Goal: Navigation & Orientation: Find specific page/section

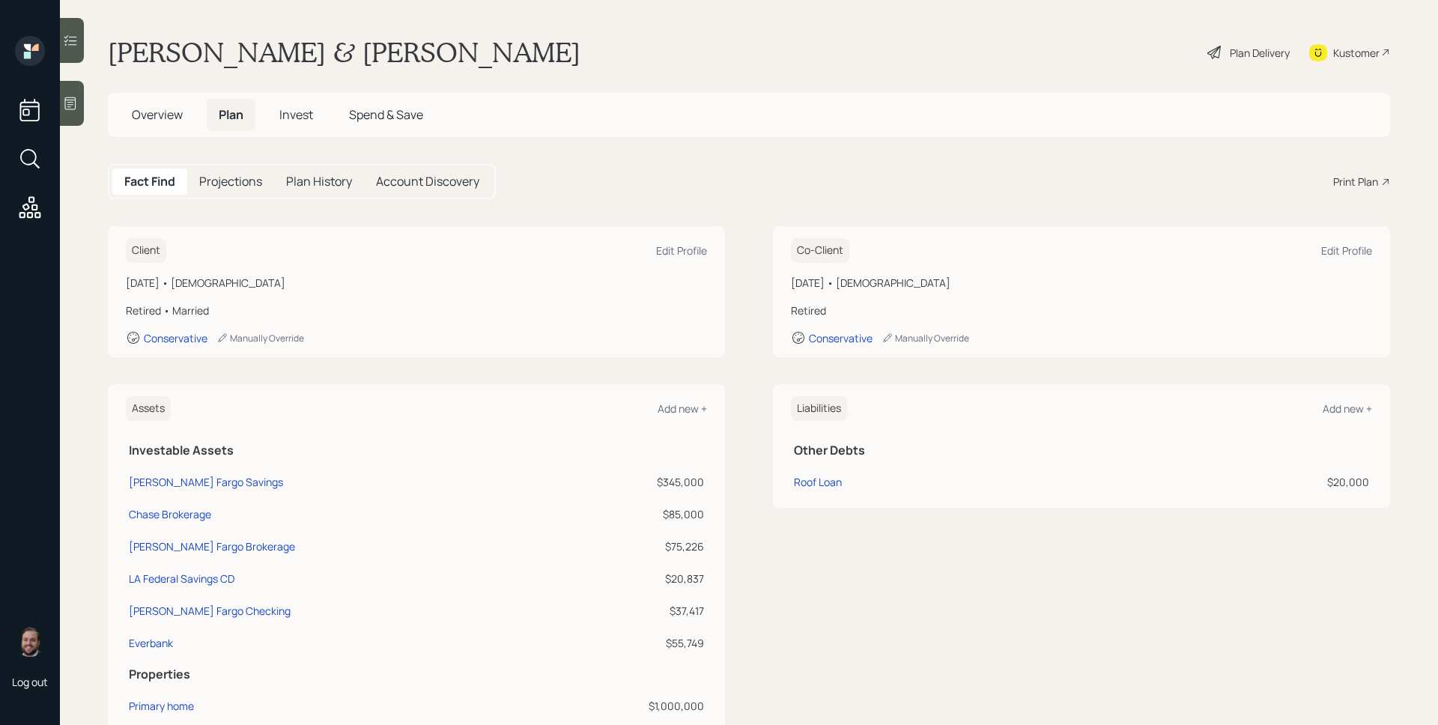
click at [278, 115] on h5 "Invest" at bounding box center [296, 115] width 58 height 32
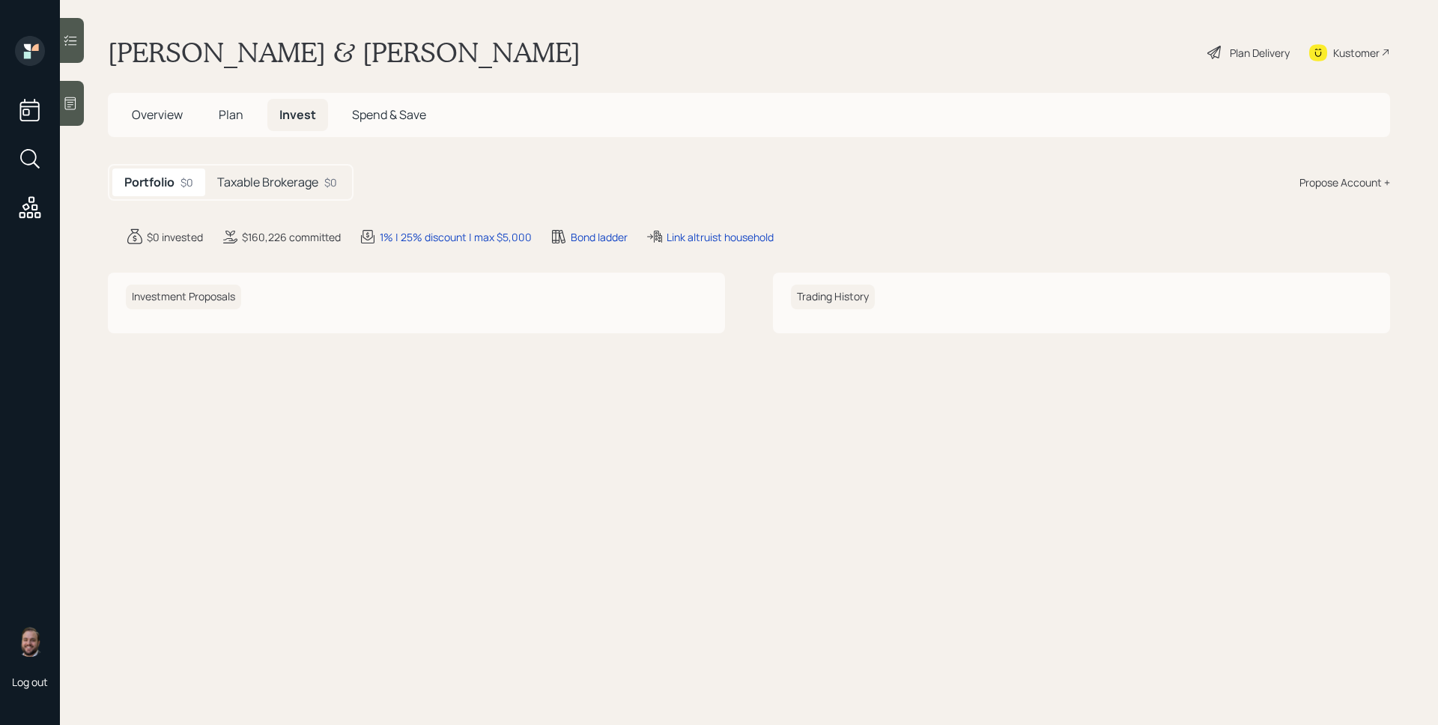
click at [317, 181] on h5 "Taxable Brokerage" at bounding box center [267, 182] width 101 height 14
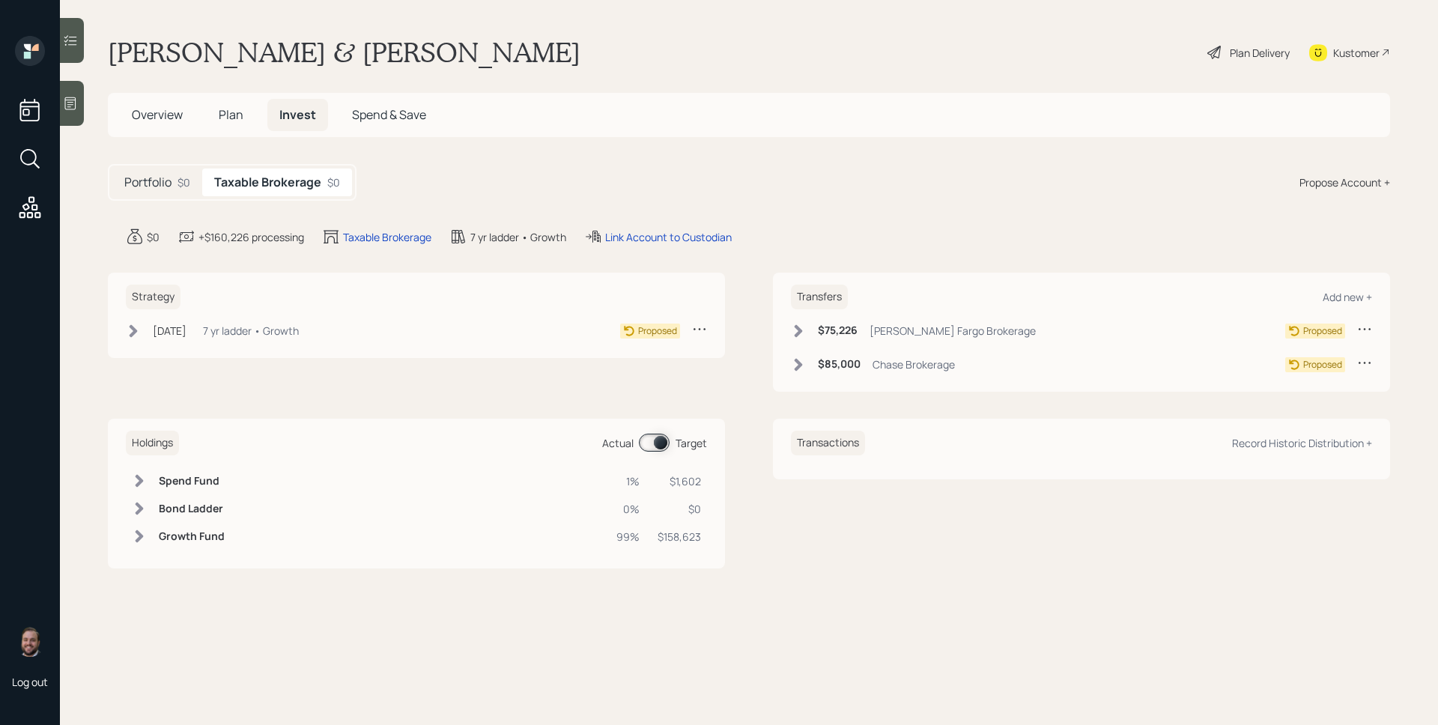
click at [245, 118] on h5 "Plan" at bounding box center [231, 115] width 49 height 32
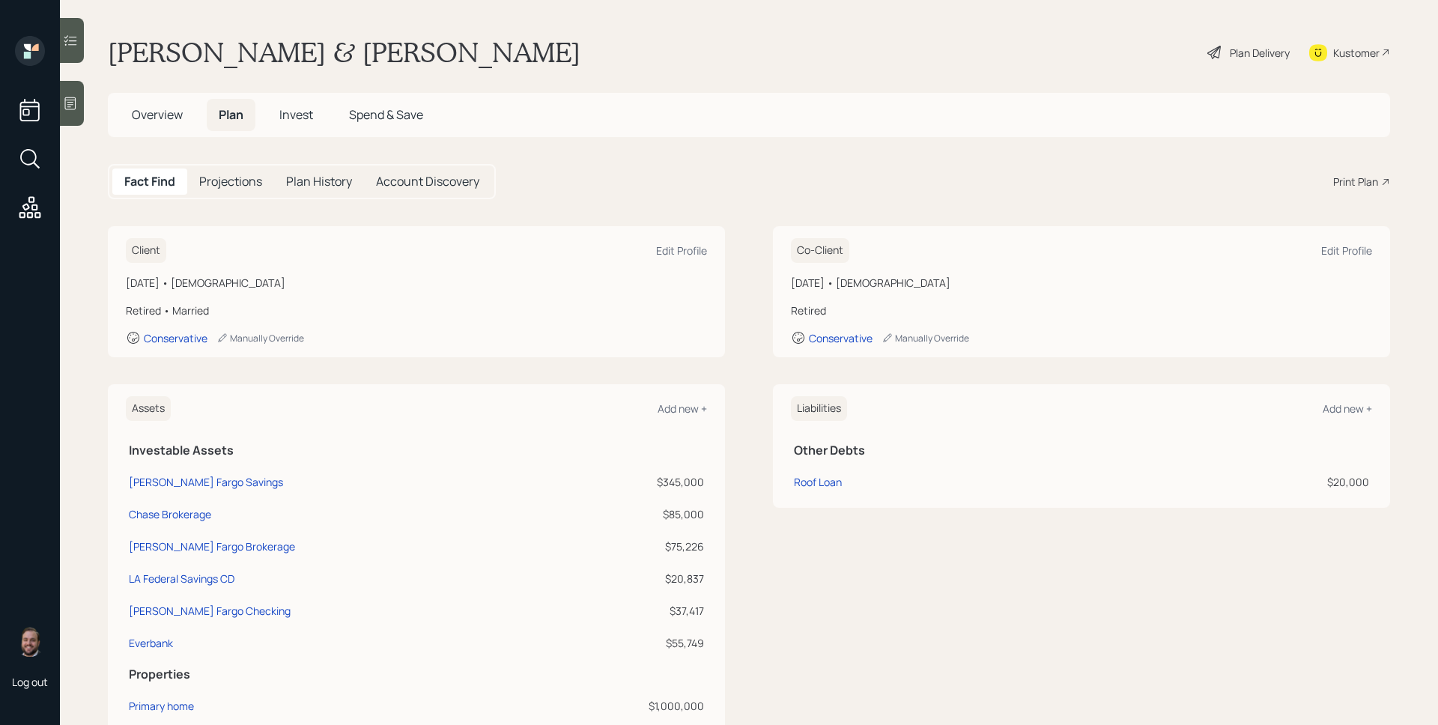
click at [164, 115] on span "Overview" at bounding box center [157, 114] width 51 height 16
